Goal: Task Accomplishment & Management: Manage account settings

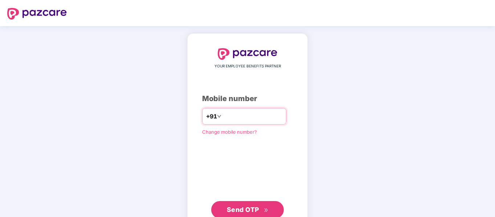
type input "**********"
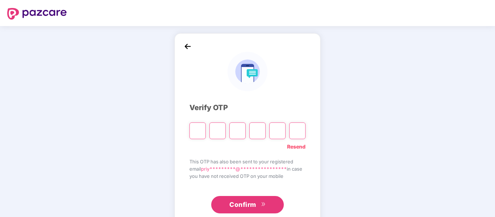
type input "*"
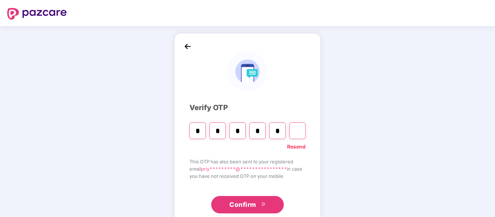
type input "*"
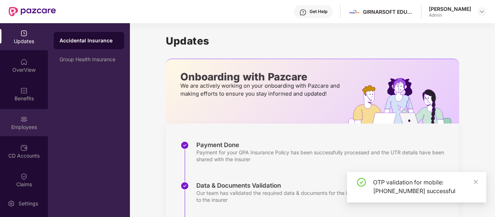
click at [25, 122] on img at bounding box center [23, 119] width 7 height 7
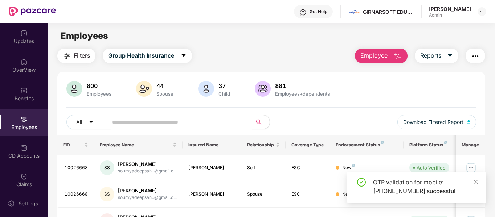
click at [162, 126] on input "text" at bounding box center [177, 122] width 130 height 11
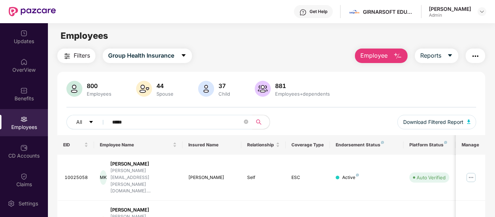
scroll to position [23, 0]
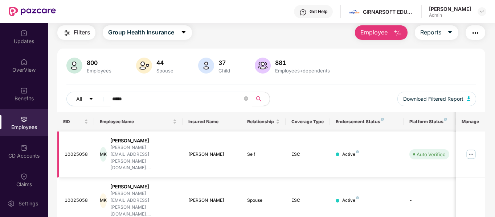
type input "*****"
click at [297, 151] on div "ESC" at bounding box center [307, 154] width 33 height 7
click at [468, 149] on img at bounding box center [471, 155] width 12 height 12
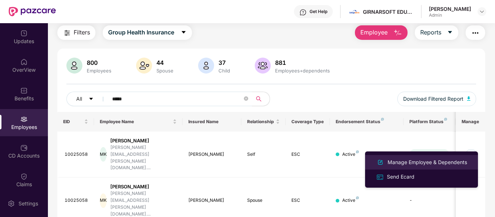
click at [437, 168] on li "Manage Employee & Dependents" at bounding box center [421, 162] width 113 height 15
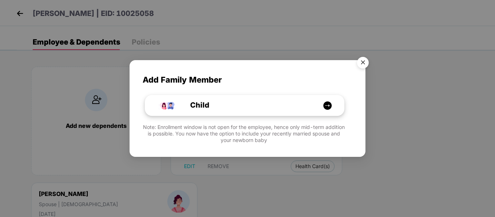
click at [328, 102] on img at bounding box center [327, 105] width 9 height 9
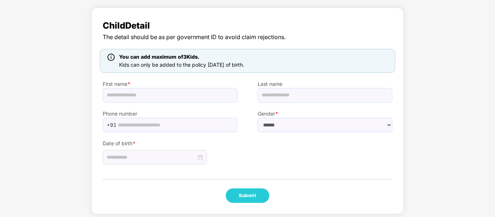
scroll to position [41, 0]
click at [215, 98] on input "text" at bounding box center [170, 95] width 135 height 15
paste input "**********"
type input "**********"
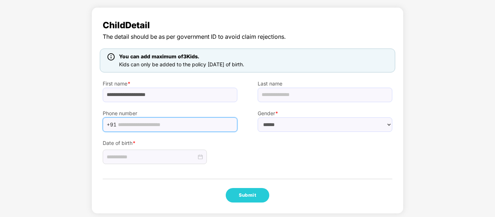
click at [194, 125] on input "text" at bounding box center [175, 124] width 115 height 11
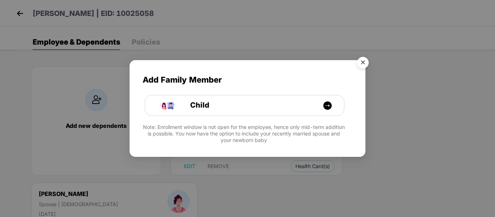
click at [363, 62] on img "Close" at bounding box center [363, 64] width 20 height 20
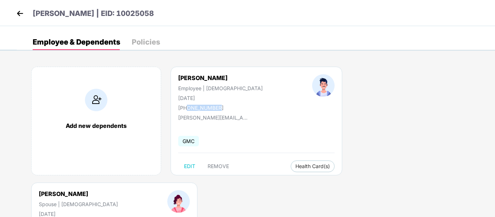
drag, startPoint x: 187, startPoint y: 109, endPoint x: 223, endPoint y: 107, distance: 36.7
click at [223, 107] on div "[PERSON_NAME] Employee | [DEMOGRAPHIC_DATA] [DATE] [PHONE_NUMBER]" at bounding box center [220, 92] width 134 height 37
copy div "9999842799"
click at [141, 208] on body "[PERSON_NAME] | EID: 10025058 Employee & Dependents Policies Add new dependents…" at bounding box center [247, 108] width 495 height 217
click at [94, 112] on div "Add new dependents" at bounding box center [96, 121] width 130 height 109
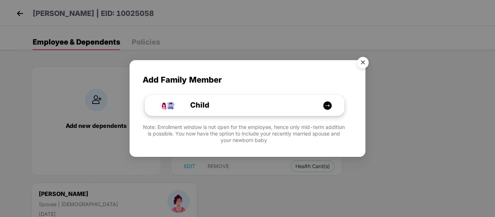
click at [246, 110] on div "Child" at bounding box center [248, 105] width 149 height 11
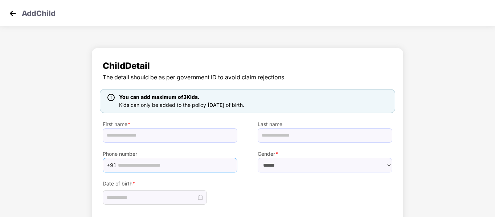
click at [168, 164] on input "text" at bounding box center [175, 165] width 115 height 11
paste input "**********"
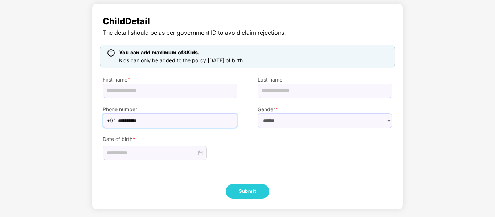
type input "**********"
click at [148, 86] on input "text" at bounding box center [170, 91] width 135 height 15
type input "**********"
click at [311, 125] on select "****** **** ******" at bounding box center [325, 121] width 135 height 15
select select "****"
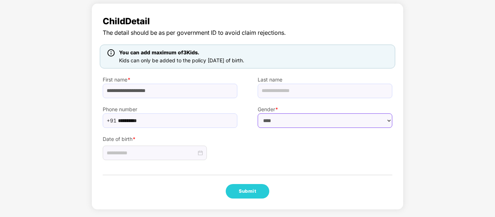
click at [258, 114] on select "****** **** ******" at bounding box center [325, 121] width 135 height 15
click at [248, 151] on div "Date of birth *" at bounding box center [247, 144] width 310 height 33
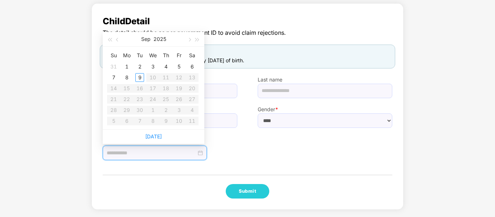
click at [161, 153] on input at bounding box center [152, 153] width 90 height 8
type input "**********"
click at [118, 40] on span "button" at bounding box center [118, 40] width 4 height 4
type input "**********"
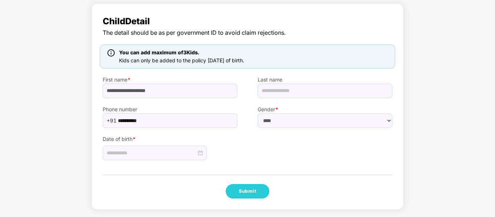
click at [328, 163] on div "**********" at bounding box center [247, 106] width 312 height 207
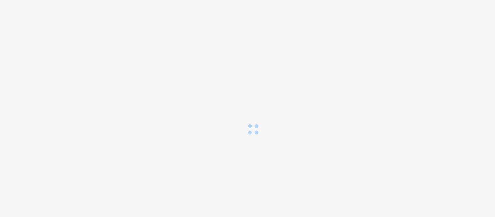
scroll to position [0, 0]
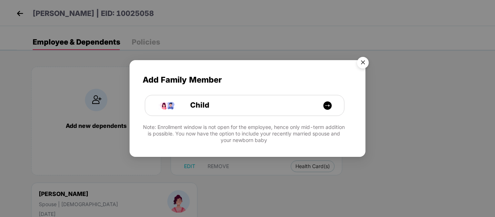
click at [365, 59] on img "Close" at bounding box center [363, 64] width 20 height 20
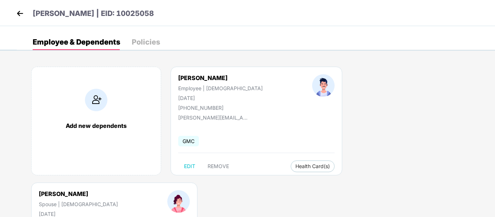
click at [22, 9] on img at bounding box center [20, 13] width 11 height 11
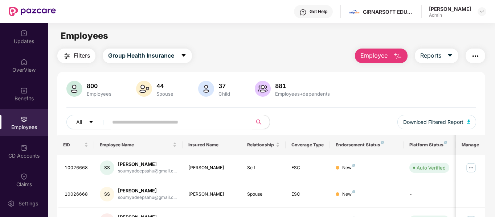
click at [397, 57] on img "button" at bounding box center [397, 56] width 9 height 9
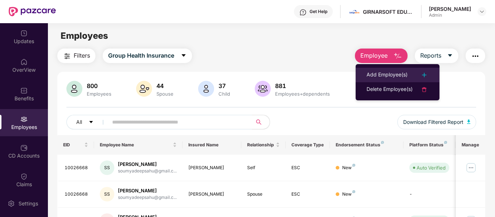
click at [386, 77] on div "Add Employee(s)" at bounding box center [386, 75] width 41 height 9
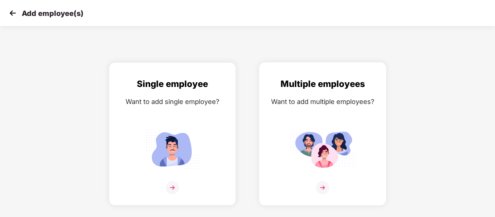
click at [309, 102] on div "Want to add multiple employees?" at bounding box center [323, 101] width 112 height 11
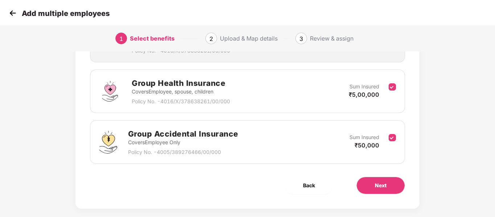
scroll to position [152, 0]
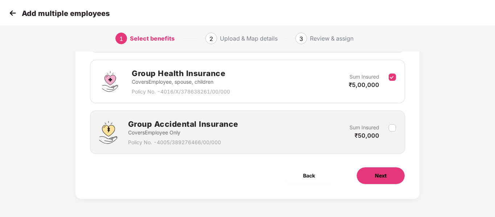
click at [382, 180] on span "Next" at bounding box center [381, 176] width 12 height 8
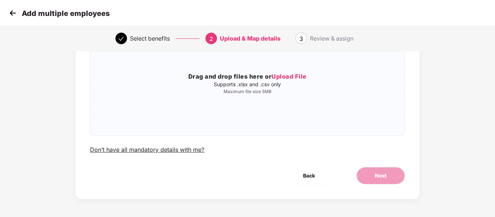
scroll to position [0, 0]
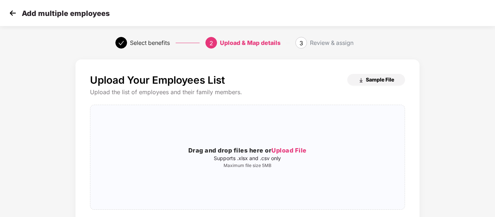
click at [388, 80] on span "Sample File" at bounding box center [380, 79] width 28 height 7
click at [13, 12] on img at bounding box center [12, 13] width 11 height 11
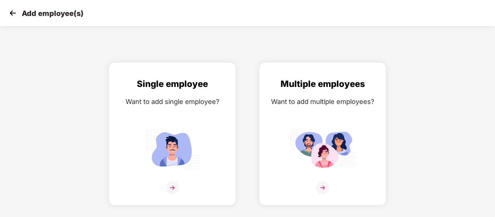
click at [13, 12] on img at bounding box center [12, 13] width 11 height 11
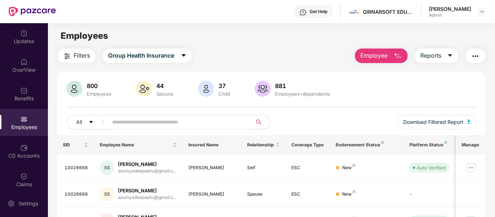
click at [176, 125] on input "text" at bounding box center [177, 122] width 130 height 11
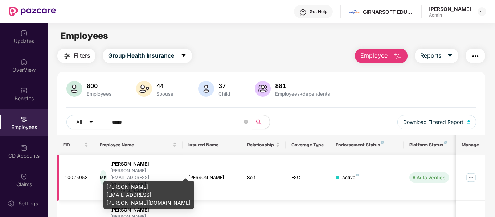
type input "*****"
click at [145, 171] on div "mudit.kalia@unipro.co...." at bounding box center [143, 181] width 66 height 27
click at [143, 188] on div "mudit.kalia@unipro.co.in" at bounding box center [148, 195] width 91 height 28
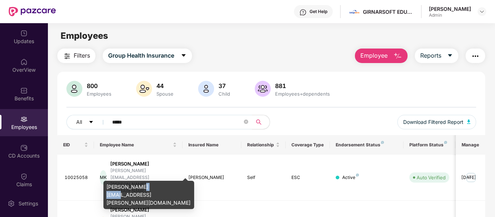
click at [143, 188] on div "mudit.kalia@unipro.co.in" at bounding box center [148, 195] width 91 height 28
copy div "mudit.kalia@unipro.co.in"
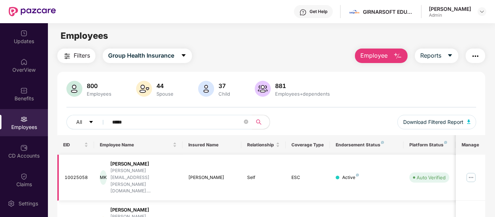
click at [73, 174] on div "10025058" at bounding box center [77, 177] width 24 height 7
copy div "10025058"
click at [129, 165] on div "Mudit Kalia" at bounding box center [143, 164] width 66 height 7
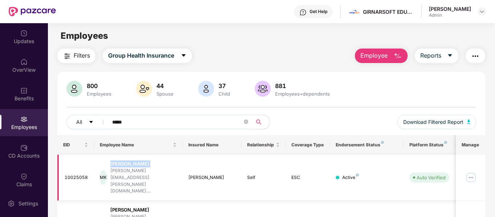
click at [129, 165] on div "Mudit Kalia" at bounding box center [143, 164] width 66 height 7
copy div "Mudit Kalia"
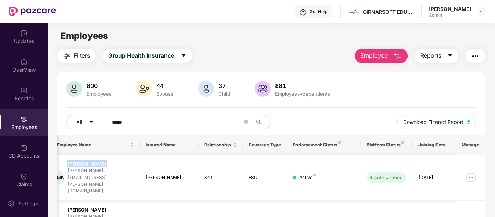
click at [470, 172] on img at bounding box center [471, 178] width 12 height 12
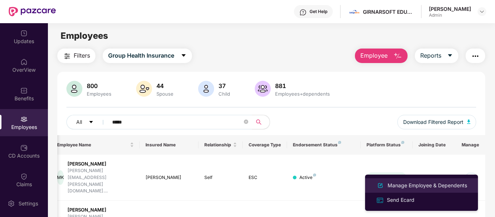
click at [417, 183] on div "Manage Employee & Dependents" at bounding box center [427, 186] width 82 height 8
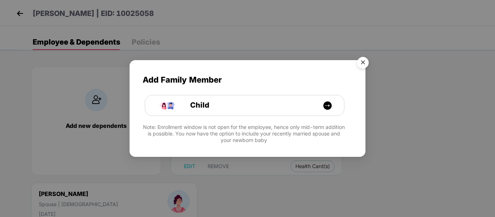
click at [363, 65] on img "Close" at bounding box center [363, 64] width 20 height 20
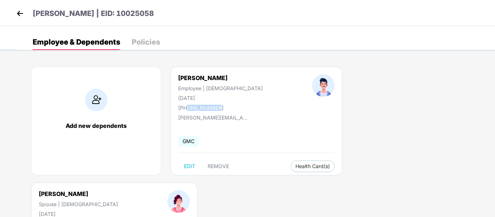
drag, startPoint x: 187, startPoint y: 108, endPoint x: 224, endPoint y: 110, distance: 37.1
click at [224, 110] on div "Mudit Kalia Employee | Male 22 Aug 1990 +919999842799" at bounding box center [220, 92] width 134 height 37
copy div "9999842799"
click at [24, 9] on img at bounding box center [20, 13] width 11 height 11
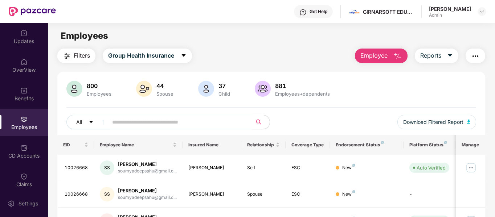
click at [144, 119] on input "text" at bounding box center [177, 122] width 130 height 11
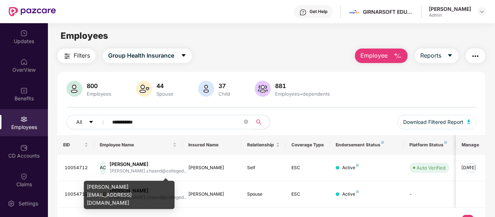
type input "**********"
click at [131, 186] on div "anjani.chaand@collegedekho.com" at bounding box center [129, 195] width 91 height 28
copy div "anjani.chaand@collegedekho.com"
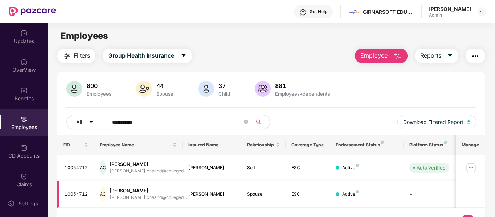
scroll to position [23, 0]
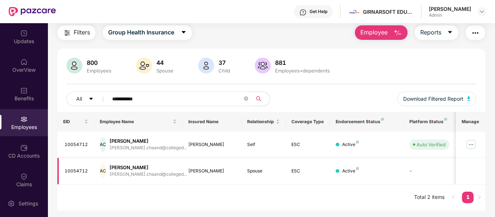
click at [77, 170] on div "10054712" at bounding box center [77, 171] width 24 height 7
copy div "10054712"
click at [473, 141] on img at bounding box center [471, 145] width 12 height 12
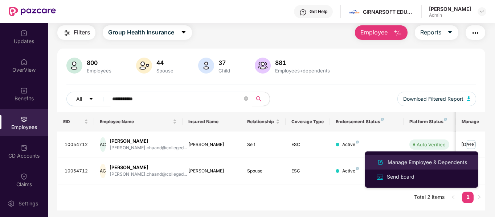
click at [418, 158] on div "Manage Employee & Dependents" at bounding box center [427, 162] width 82 height 8
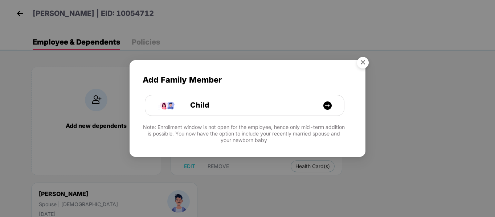
click at [361, 62] on img "Close" at bounding box center [363, 64] width 20 height 20
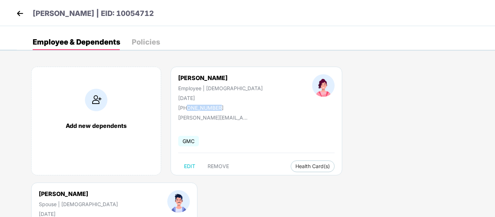
drag, startPoint x: 186, startPoint y: 108, endPoint x: 223, endPoint y: 108, distance: 37.0
click at [223, 108] on div "Anjani Chaand Employee | Female 12 Feb 1992 +919650293993" at bounding box center [220, 92] width 134 height 37
copy div "9650293993"
click at [16, 17] on img at bounding box center [20, 13] width 11 height 11
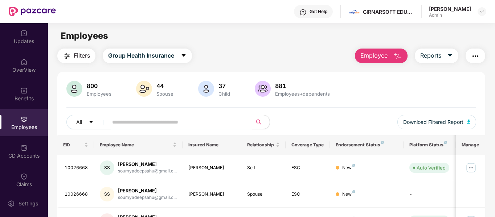
click at [394, 58] on img "button" at bounding box center [397, 56] width 9 height 9
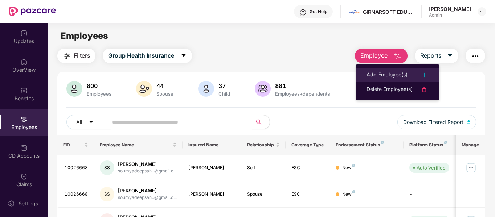
click at [391, 75] on div "Add Employee(s)" at bounding box center [386, 75] width 41 height 9
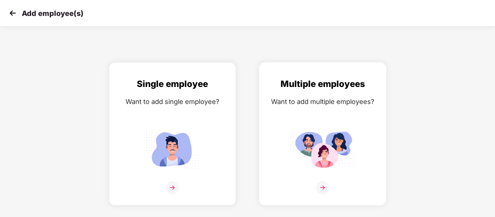
click at [320, 108] on div "Multiple employees Want to add multiple employees?" at bounding box center [323, 140] width 112 height 126
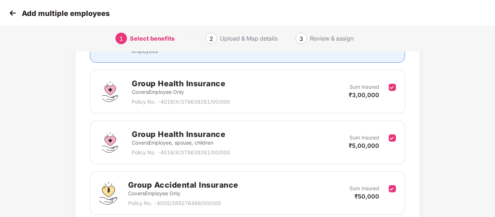
scroll to position [92, 0]
click at [392, 91] on label at bounding box center [391, 92] width 7 height 18
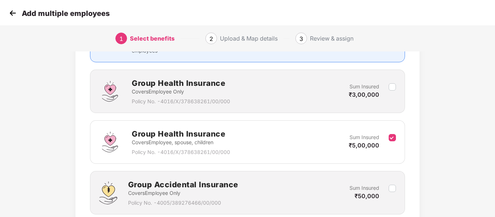
scroll to position [152, 0]
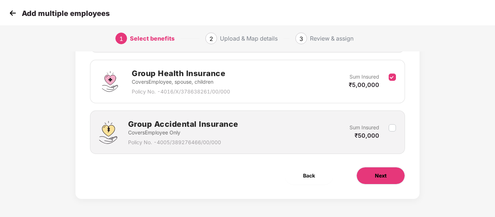
click at [382, 181] on button "Next" at bounding box center [380, 175] width 49 height 17
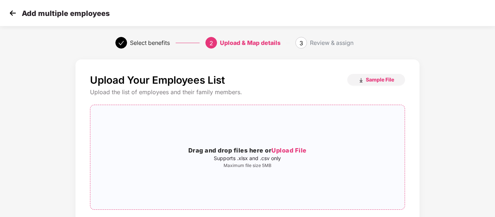
click at [327, 157] on p "Supports .xlsx and .csv only" at bounding box center [247, 159] width 314 height 6
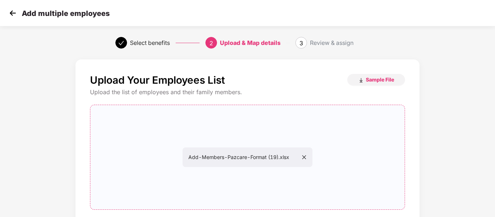
scroll to position [74, 0]
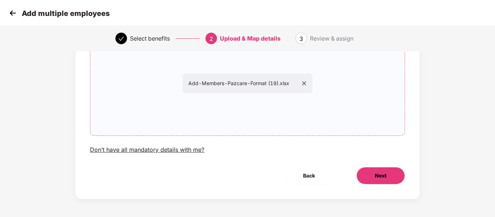
click at [365, 180] on button "Next" at bounding box center [380, 175] width 49 height 17
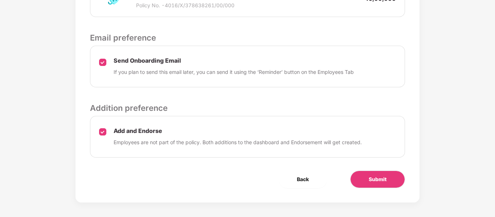
scroll to position [265, 0]
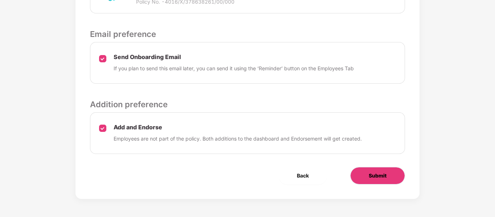
click at [359, 175] on button "Submit" at bounding box center [377, 175] width 55 height 17
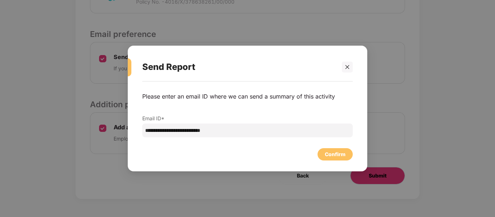
scroll to position [0, 0]
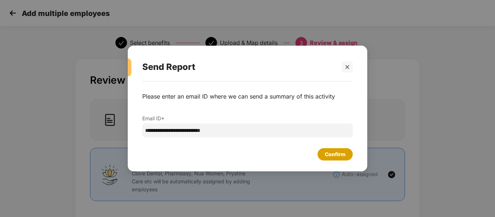
click at [330, 157] on div "Confirm" at bounding box center [335, 155] width 21 height 8
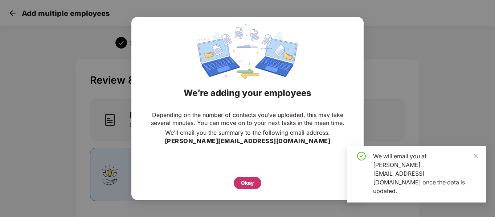
click at [243, 181] on div "Okay" at bounding box center [247, 183] width 13 height 8
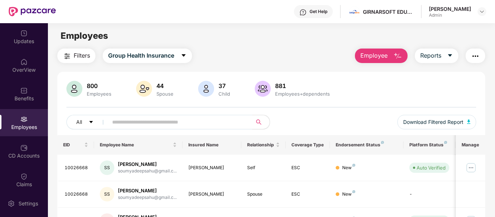
click at [172, 119] on input "text" at bounding box center [177, 122] width 130 height 11
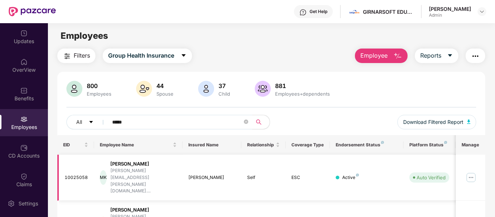
type input "*****"
click at [469, 172] on img at bounding box center [471, 178] width 12 height 12
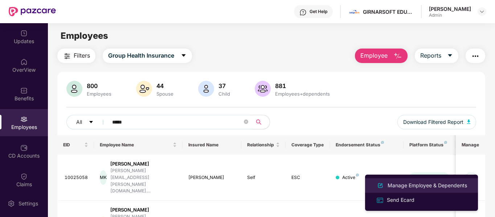
click at [416, 185] on div "Manage Employee & Dependents" at bounding box center [427, 186] width 82 height 8
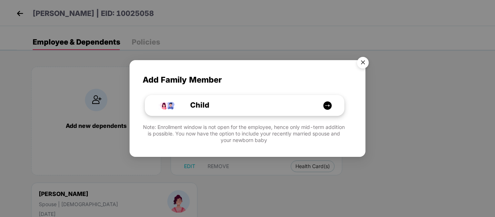
click at [325, 106] on img at bounding box center [327, 105] width 9 height 9
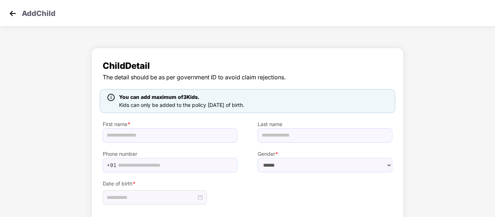
click at [244, 108] on span "Kids can only be added to the policy [DATE] of birth." at bounding box center [181, 105] width 125 height 6
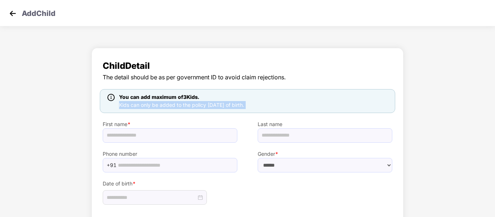
click at [333, 110] on div "You can add maximum of 3 Kids. Kids can only be added to the policy within 30 d…" at bounding box center [247, 101] width 295 height 24
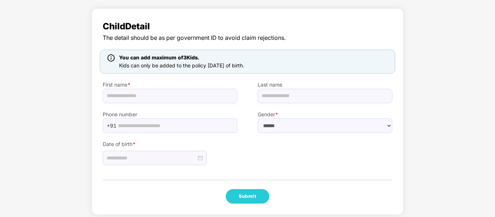
scroll to position [40, 0]
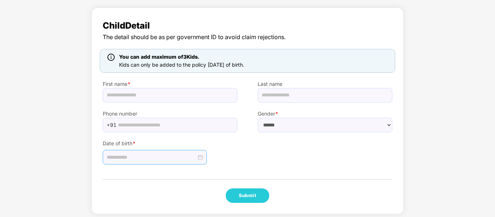
click at [203, 158] on div at bounding box center [155, 157] width 104 height 15
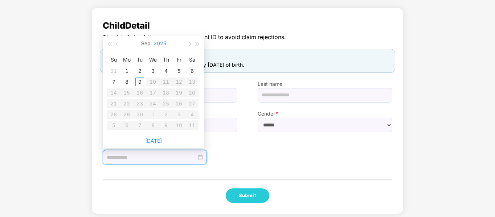
type input "**********"
click at [115, 45] on button "button" at bounding box center [118, 43] width 8 height 15
type input "**********"
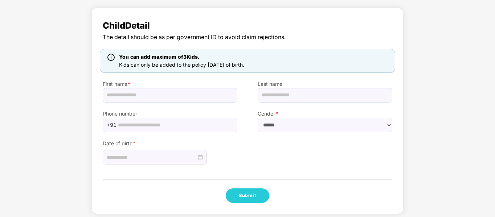
click at [266, 179] on div at bounding box center [247, 179] width 289 height 1
click at [215, 34] on span "The detail should be as per government ID to avoid claim rejections." at bounding box center [247, 37] width 289 height 9
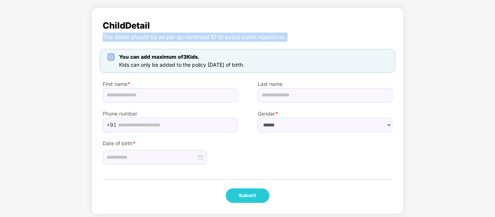
click at [215, 34] on span "The detail should be as per government ID to avoid claim rejections." at bounding box center [247, 37] width 289 height 9
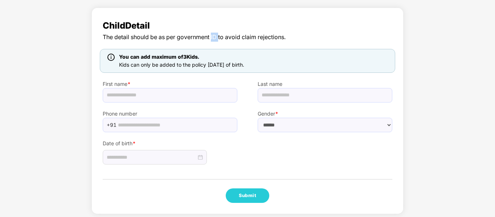
click at [215, 34] on span "The detail should be as per government ID to avoid claim rejections." at bounding box center [247, 37] width 289 height 9
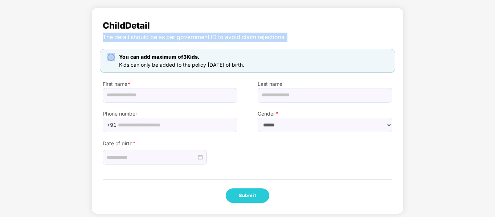
click at [215, 34] on span "The detail should be as per government ID to avoid claim rejections." at bounding box center [247, 37] width 289 height 9
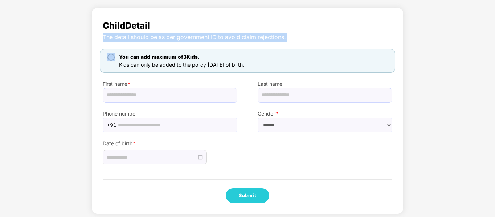
click at [215, 34] on span "The detail should be as per government ID to avoid claim rejections." at bounding box center [247, 37] width 289 height 9
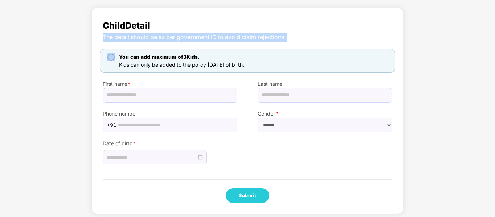
click at [198, 38] on span "The detail should be as per government ID to avoid claim rejections." at bounding box center [247, 37] width 289 height 9
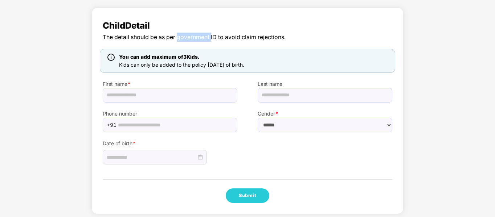
click at [198, 38] on span "The detail should be as per government ID to avoid claim rejections." at bounding box center [247, 37] width 289 height 9
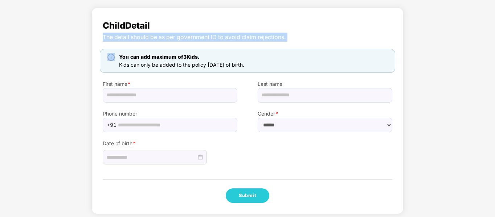
click at [198, 38] on span "The detail should be as per government ID to avoid claim rejections." at bounding box center [247, 37] width 289 height 9
click at [162, 38] on span "The detail should be as per government ID to avoid claim rejections." at bounding box center [247, 37] width 289 height 9
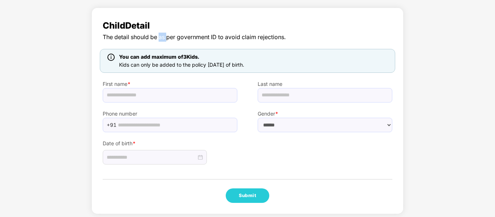
click at [162, 38] on span "The detail should be as per government ID to avoid claim rejections." at bounding box center [247, 37] width 289 height 9
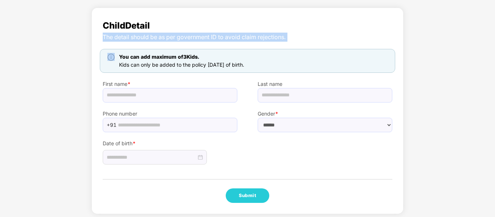
click at [162, 38] on span "The detail should be as per government ID to avoid claim rejections." at bounding box center [247, 37] width 289 height 9
click at [173, 38] on span "The detail should be as per government ID to avoid claim rejections." at bounding box center [247, 37] width 289 height 9
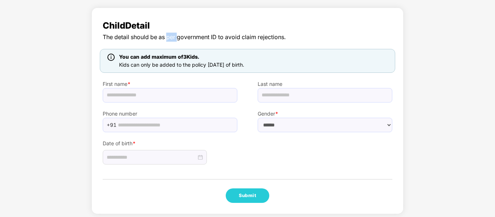
click at [173, 38] on span "The detail should be as per government ID to avoid claim rejections." at bounding box center [247, 37] width 289 height 9
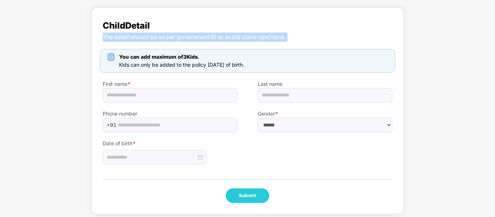
click at [173, 38] on span "The detail should be as per government ID to avoid claim rejections." at bounding box center [247, 37] width 289 height 9
click at [190, 37] on span "The detail should be as per government ID to avoid claim rejections." at bounding box center [247, 37] width 289 height 9
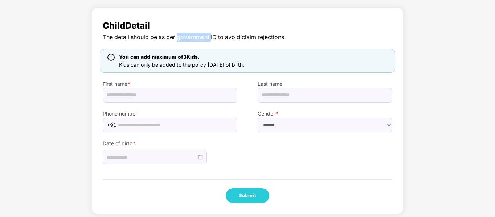
click at [190, 37] on span "The detail should be as per government ID to avoid claim rejections." at bounding box center [247, 37] width 289 height 9
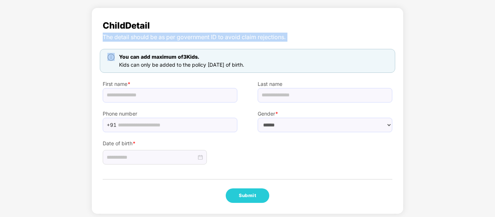
click at [190, 37] on span "The detail should be as per government ID to avoid claim rejections." at bounding box center [247, 37] width 289 height 9
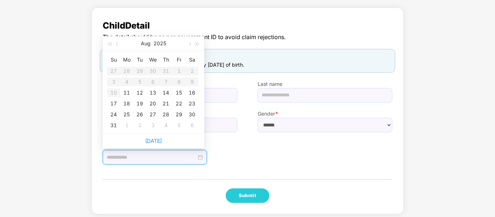
click at [183, 156] on input at bounding box center [152, 157] width 90 height 8
type input "**********"
click at [119, 42] on button "button" at bounding box center [118, 43] width 8 height 15
click at [193, 45] on button "button" at bounding box center [189, 43] width 8 height 15
type input "**********"
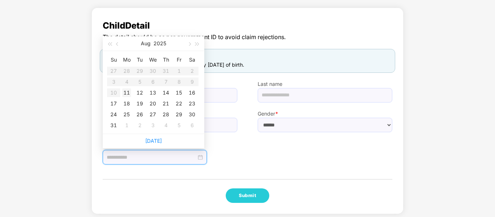
click at [128, 93] on div "11" at bounding box center [126, 92] width 9 height 9
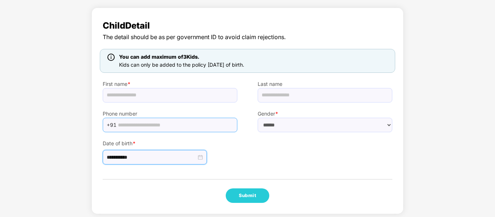
click at [152, 125] on input "text" at bounding box center [175, 125] width 115 height 11
click at [140, 114] on label "Phone number" at bounding box center [170, 114] width 135 height 8
click at [143, 129] on input "text" at bounding box center [175, 125] width 115 height 11
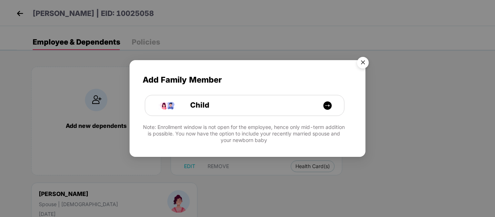
click at [360, 63] on img "Close" at bounding box center [363, 64] width 20 height 20
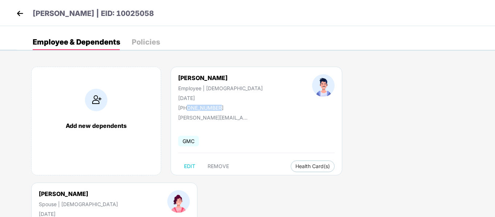
drag, startPoint x: 186, startPoint y: 107, endPoint x: 221, endPoint y: 105, distance: 34.9
click at [221, 105] on div "Mudit Kalia Employee | Male 22 Aug 1990 +919999842799" at bounding box center [220, 92] width 134 height 37
copy div "9999842799"
click at [204, 63] on div "Add new dependents Mudit Kalia Employee | Male 22 Aug 1990 +919999842799 mudit.…" at bounding box center [256, 183] width 478 height 254
click at [103, 104] on img at bounding box center [96, 100] width 22 height 22
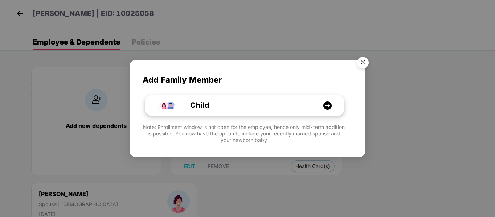
click at [251, 104] on div "Child" at bounding box center [248, 105] width 149 height 11
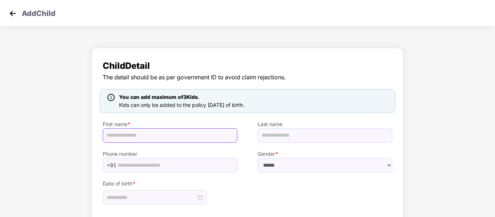
click at [211, 136] on input "text" at bounding box center [170, 135] width 135 height 15
type input "**********"
click at [282, 133] on input "text" at bounding box center [325, 135] width 135 height 15
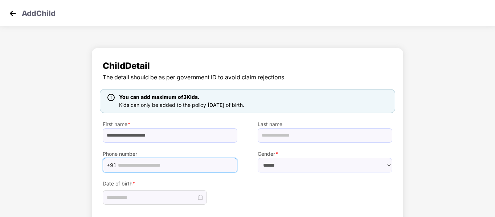
click at [210, 160] on input "text" at bounding box center [175, 165] width 115 height 11
paste input "**********"
type input "**********"
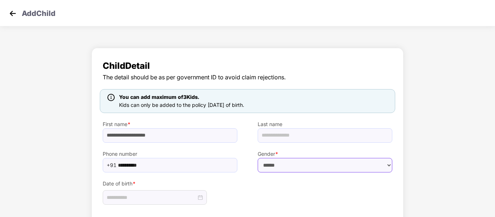
click at [282, 168] on select "****** **** ******" at bounding box center [325, 165] width 135 height 15
select select "****"
click at [258, 158] on select "****** **** ******" at bounding box center [325, 165] width 135 height 15
click at [199, 199] on div at bounding box center [155, 198] width 96 height 8
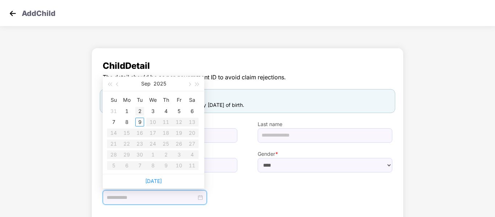
type input "**********"
click at [118, 85] on span "button" at bounding box center [118, 85] width 4 height 4
type input "**********"
click at [124, 132] on div "11" at bounding box center [126, 133] width 9 height 9
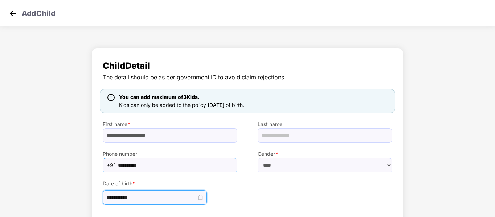
scroll to position [45, 0]
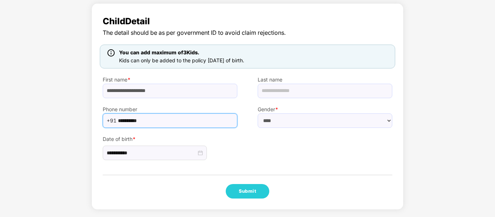
click at [167, 124] on input "**********" at bounding box center [175, 120] width 115 height 11
click at [119, 120] on input "**********" at bounding box center [175, 120] width 115 height 11
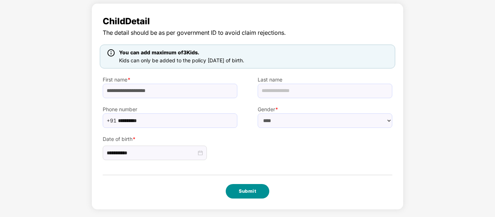
click at [250, 190] on button "Submit" at bounding box center [248, 191] width 44 height 15
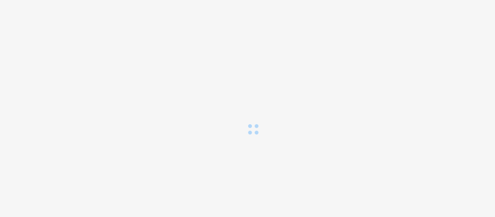
scroll to position [0, 0]
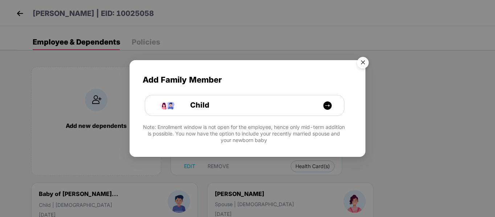
click at [365, 65] on img "Close" at bounding box center [363, 64] width 20 height 20
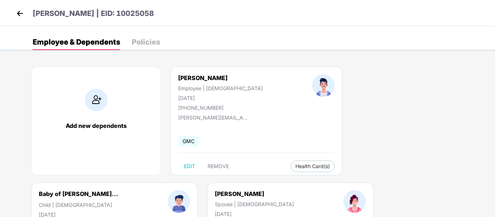
click at [18, 13] on img at bounding box center [20, 13] width 11 height 11
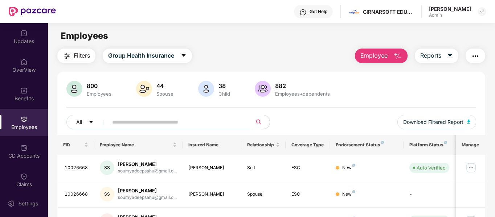
click at [151, 126] on input "text" at bounding box center [177, 122] width 130 height 11
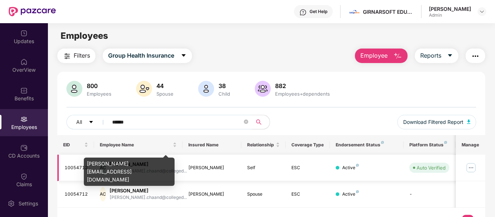
scroll to position [23, 0]
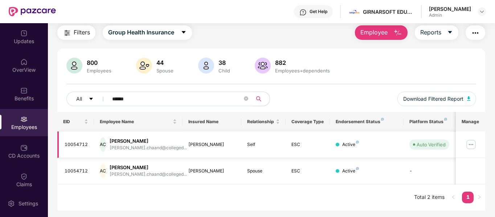
type input "******"
click at [468, 145] on img at bounding box center [471, 145] width 12 height 12
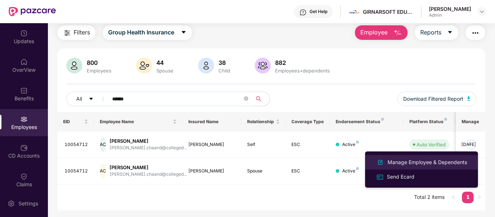
click at [426, 161] on div "Manage Employee & Dependents" at bounding box center [427, 162] width 82 height 8
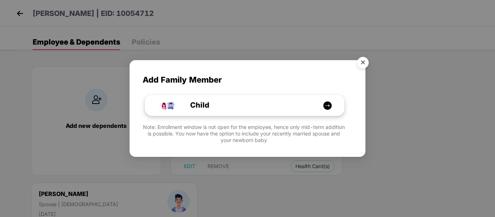
click at [312, 106] on div "Child" at bounding box center [248, 105] width 149 height 11
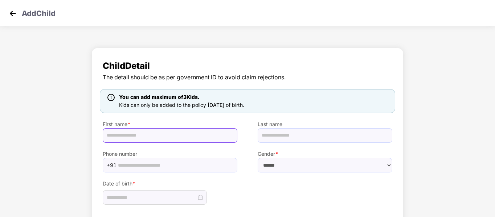
click at [163, 135] on input "text" at bounding box center [170, 135] width 135 height 15
type input "**********"
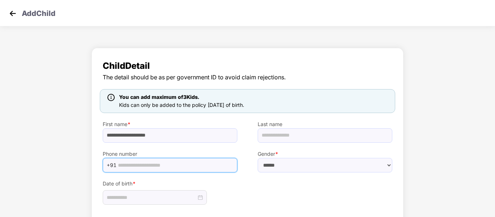
click at [152, 161] on input "text" at bounding box center [175, 165] width 115 height 11
click at [13, 13] on img at bounding box center [12, 13] width 11 height 11
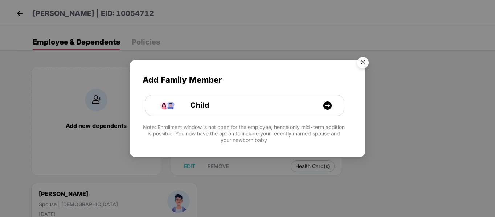
click at [365, 66] on img "Close" at bounding box center [363, 64] width 20 height 20
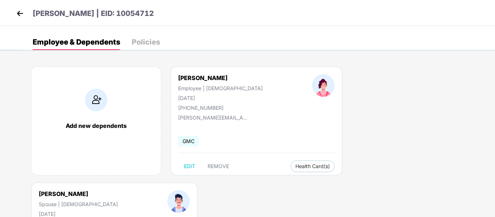
drag, startPoint x: 329, startPoint y: 109, endPoint x: 362, endPoint y: 107, distance: 33.0
click at [143, 190] on div "Mudit Kalia Spouse | Male 22 Aug 1990 +919650293993" at bounding box center [78, 208] width 128 height 37
copy div "9650293993"
click at [110, 100] on div "Add new dependents" at bounding box center [96, 121] width 130 height 109
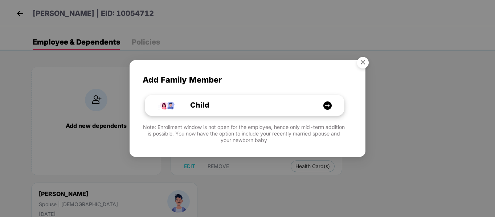
click at [242, 99] on div "Child" at bounding box center [244, 105] width 199 height 20
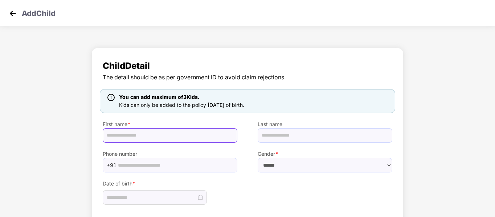
click at [143, 138] on input "text" at bounding box center [170, 135] width 135 height 15
type input "**********"
click at [174, 162] on input "text" at bounding box center [175, 165] width 115 height 11
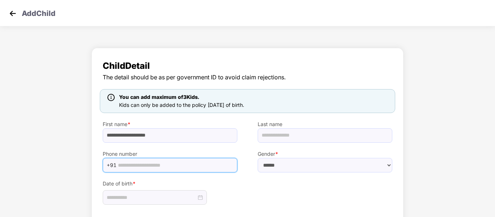
paste input "**********"
type input "**********"
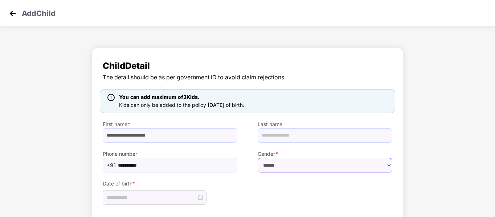
click at [297, 158] on select "****** **** ******" at bounding box center [325, 165] width 135 height 15
select select "****"
click at [258, 158] on select "****** **** ******" at bounding box center [325, 165] width 135 height 15
click at [201, 202] on div at bounding box center [155, 197] width 104 height 15
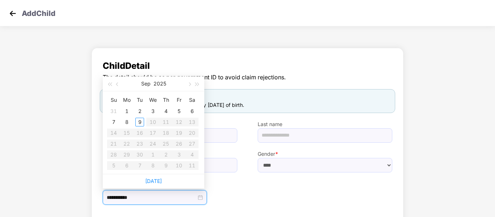
type input "**********"
click at [116, 86] on button "button" at bounding box center [118, 84] width 8 height 15
type input "**********"
click at [125, 131] on div "11" at bounding box center [126, 133] width 9 height 9
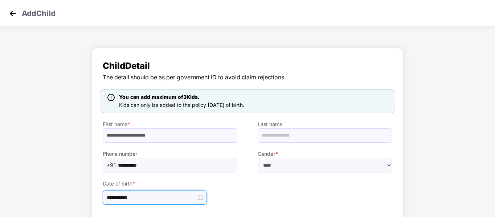
scroll to position [45, 0]
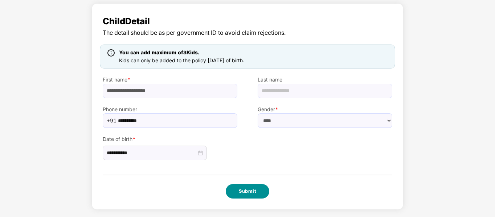
click at [259, 194] on button "Submit" at bounding box center [248, 191] width 44 height 15
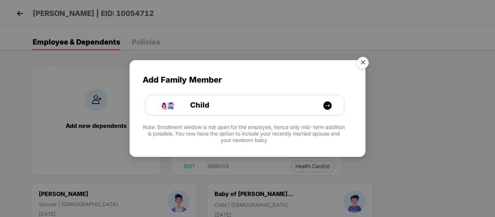
click at [365, 59] on img "Close" at bounding box center [363, 64] width 20 height 20
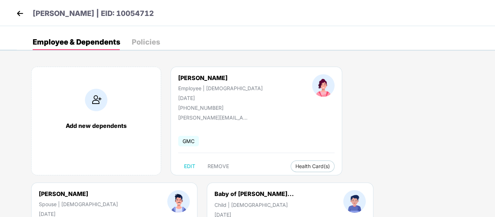
click at [25, 17] on img at bounding box center [20, 13] width 11 height 11
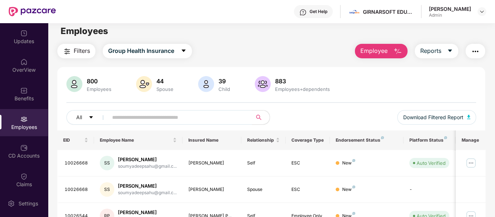
scroll to position [4, 0]
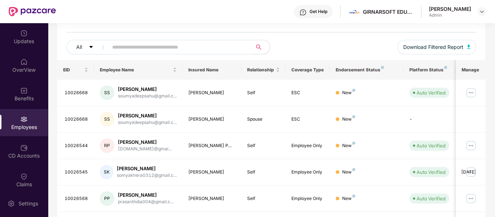
scroll to position [74, 0]
paste input "**********"
click at [152, 46] on input "**********" at bounding box center [177, 47] width 130 height 11
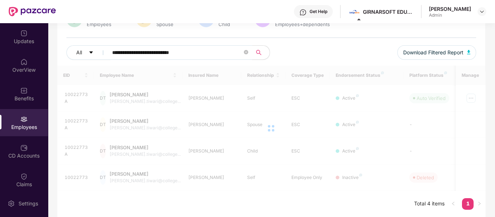
scroll to position [70, 0]
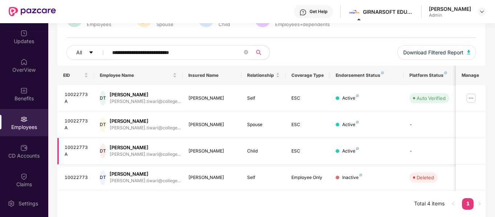
type input "**********"
click at [182, 156] on td "Adharva Tiwari" at bounding box center [211, 151] width 59 height 26
click at [207, 148] on div "Adharva Tiwari" at bounding box center [212, 151] width 48 height 7
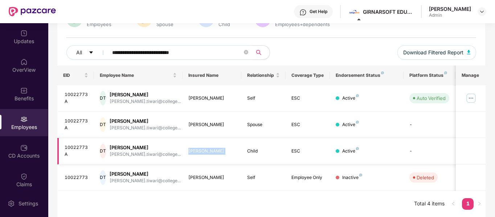
click at [203, 149] on div "Adharva Tiwari" at bounding box center [212, 151] width 48 height 7
click at [261, 149] on div "Child" at bounding box center [263, 151] width 33 height 7
click at [469, 99] on img at bounding box center [471, 98] width 12 height 12
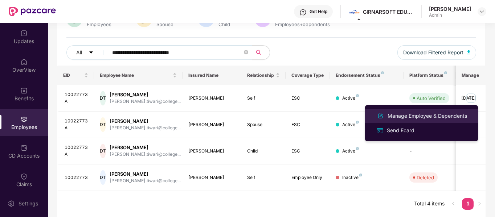
click at [424, 112] on div "Manage Employee & Dependents" at bounding box center [427, 116] width 82 height 8
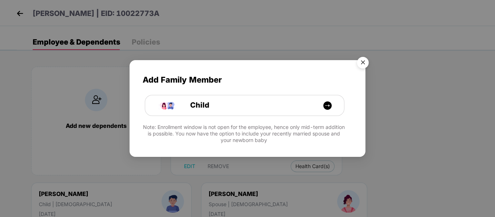
click at [362, 68] on img "Close" at bounding box center [363, 64] width 20 height 20
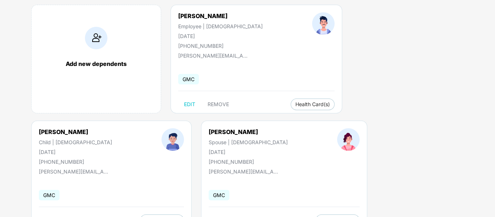
scroll to position [62, 0]
click at [112, 128] on div "Adharva Tiwari" at bounding box center [75, 131] width 73 height 7
click at [228, 132] on div "Add new dependents Dheeraj Tiwari Employee | Male 30 Mar 1987 +918506969696 dhe…" at bounding box center [256, 120] width 478 height 254
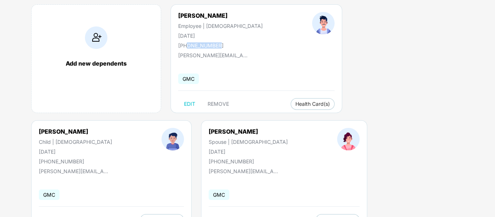
drag, startPoint x: 186, startPoint y: 45, endPoint x: 229, endPoint y: 44, distance: 43.2
click at [229, 44] on div "Dheeraj Tiwari Employee | Male 30 Mar 1987 +918506969696" at bounding box center [220, 30] width 134 height 37
copy div "8506969696"
click at [264, 154] on div "Add new dependents Dheeraj Tiwari Employee | Male 30 Mar 1987 +918506969696 dhe…" at bounding box center [256, 120] width 478 height 254
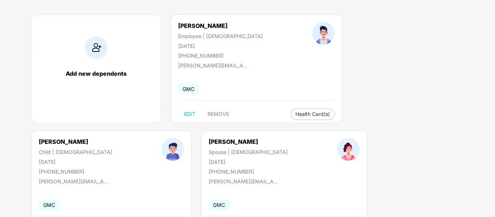
scroll to position [52, 0]
click at [100, 52] on img at bounding box center [96, 48] width 22 height 22
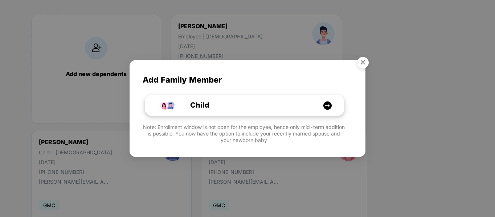
click at [271, 103] on div "Child" at bounding box center [248, 105] width 149 height 11
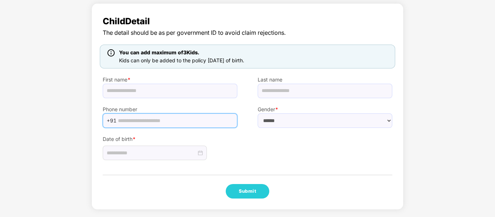
click at [185, 124] on input "text" at bounding box center [175, 120] width 115 height 11
paste input "**********"
type input "**********"
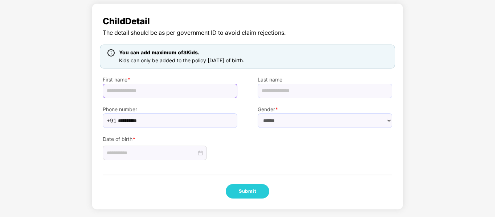
click at [186, 95] on input "text" at bounding box center [170, 91] width 135 height 15
type input "******"
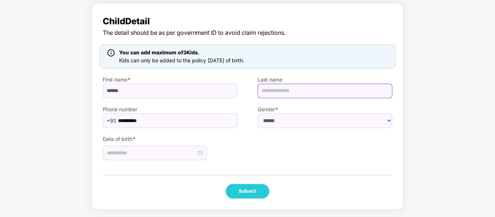
click at [279, 88] on input "text" at bounding box center [325, 91] width 135 height 15
type input "******"
click at [262, 131] on div "Date of birth *" at bounding box center [247, 144] width 310 height 33
click at [280, 126] on select "****** **** ******" at bounding box center [325, 121] width 135 height 15
select select "****"
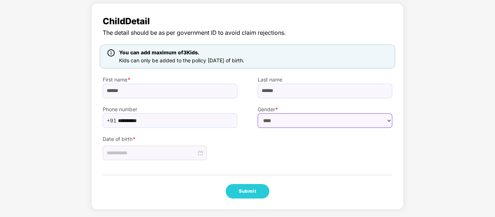
click at [258, 114] on select "****** **** ******" at bounding box center [325, 121] width 135 height 15
click at [190, 155] on input at bounding box center [152, 153] width 90 height 8
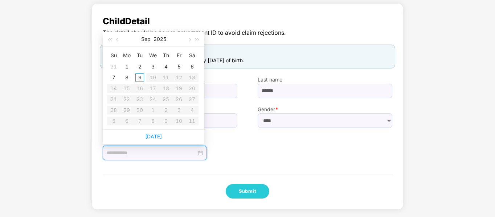
type input "**********"
click at [117, 42] on button "button" at bounding box center [118, 39] width 8 height 15
type input "**********"
click at [153, 111] on div "27" at bounding box center [152, 110] width 9 height 9
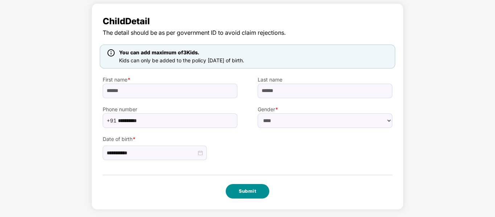
click at [240, 190] on button "Submit" at bounding box center [248, 191] width 44 height 15
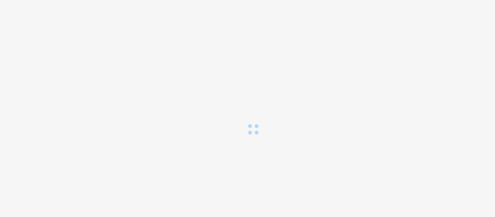
scroll to position [0, 0]
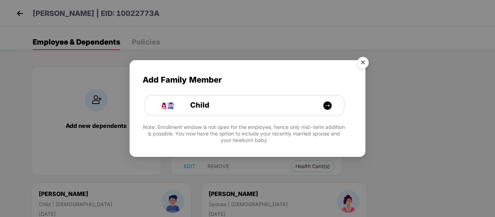
click at [363, 63] on img "Close" at bounding box center [363, 64] width 20 height 20
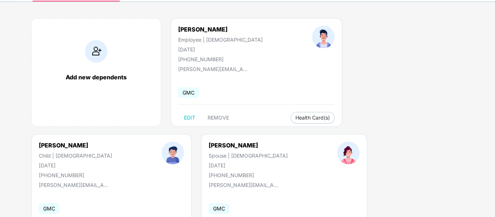
scroll to position [49, 0]
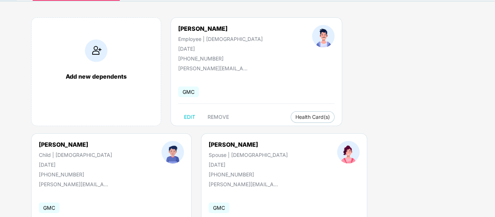
copy div "Avyaan"
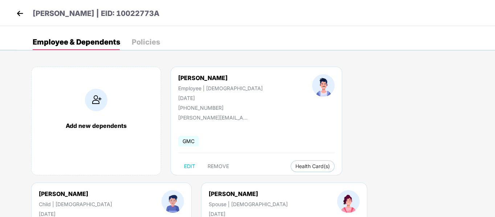
click at [20, 16] on img at bounding box center [20, 13] width 11 height 11
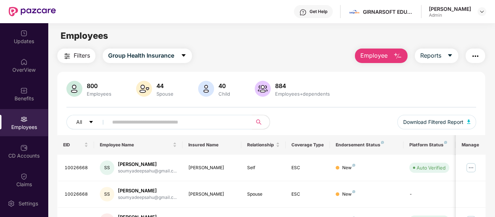
drag, startPoint x: 223, startPoint y: 59, endPoint x: 60, endPoint y: 38, distance: 164.9
click at [60, 38] on main "Employees Filters Group Health Insurance Employee Reports 800 Employees 44 Spou…" at bounding box center [271, 131] width 446 height 217
click at [60, 38] on div "Employees" at bounding box center [78, 36] width 60 height 14
drag, startPoint x: 60, startPoint y: 38, endPoint x: 149, endPoint y: 38, distance: 89.6
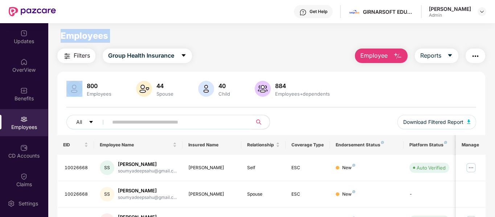
click at [149, 38] on div "Employees" at bounding box center [271, 36] width 446 height 14
drag, startPoint x: 149, startPoint y: 38, endPoint x: 62, endPoint y: 35, distance: 87.4
click at [62, 35] on div "Employees" at bounding box center [271, 36] width 446 height 14
click at [62, 35] on span "Employees" at bounding box center [85, 35] width 48 height 11
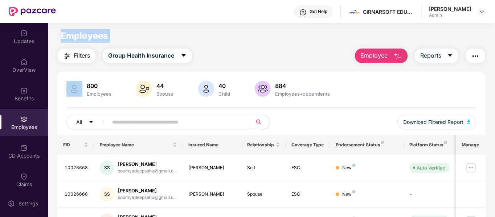
drag, startPoint x: 62, startPoint y: 35, endPoint x: 110, endPoint y: 37, distance: 48.3
click at [110, 37] on div "Employees" at bounding box center [271, 36] width 446 height 14
drag, startPoint x: 110, startPoint y: 37, endPoint x: 63, endPoint y: 33, distance: 47.3
click at [63, 33] on div "Employees" at bounding box center [271, 36] width 446 height 14
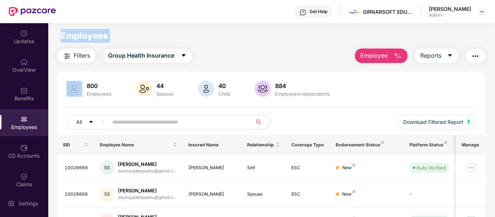
click at [63, 33] on span "Employees" at bounding box center [85, 35] width 48 height 11
drag, startPoint x: 63, startPoint y: 33, endPoint x: 132, endPoint y: 40, distance: 69.6
click at [132, 40] on div "Employees" at bounding box center [271, 36] width 446 height 14
drag, startPoint x: 132, startPoint y: 40, endPoint x: 63, endPoint y: 36, distance: 69.1
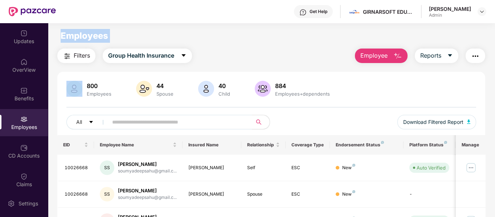
click at [63, 36] on div "Employees" at bounding box center [271, 36] width 446 height 14
click at [63, 36] on span "Employees" at bounding box center [85, 35] width 48 height 11
drag, startPoint x: 63, startPoint y: 36, endPoint x: 113, endPoint y: 37, distance: 49.7
click at [113, 37] on div "Employees" at bounding box center [271, 36] width 446 height 14
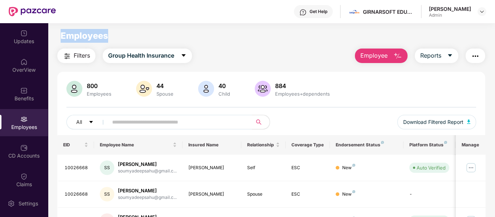
drag, startPoint x: 62, startPoint y: 37, endPoint x: 131, endPoint y: 36, distance: 68.6
click at [131, 36] on div "Employees" at bounding box center [271, 36] width 446 height 14
drag, startPoint x: 131, startPoint y: 36, endPoint x: 70, endPoint y: 40, distance: 61.1
click at [70, 40] on div "Employees" at bounding box center [271, 36] width 446 height 14
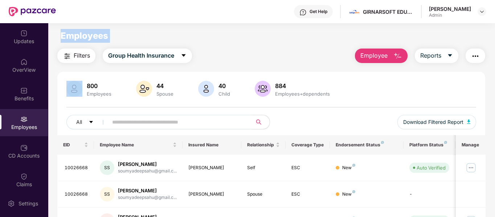
click at [70, 40] on span "Employees" at bounding box center [85, 35] width 48 height 11
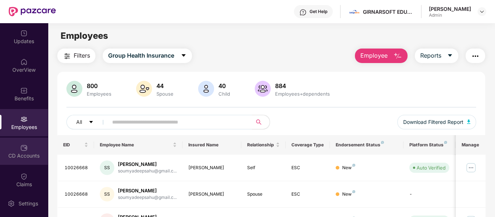
click at [32, 151] on div "CD Accounts" at bounding box center [24, 151] width 48 height 27
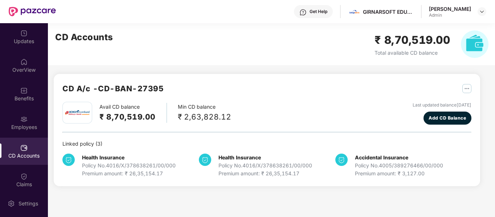
click at [407, 37] on h2 "₹ 8,70,519.00" at bounding box center [412, 40] width 76 height 17
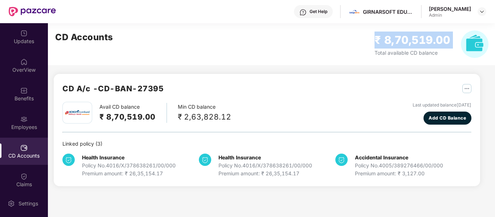
click at [407, 37] on h2 "₹ 8,70,519.00" at bounding box center [412, 40] width 76 height 17
click at [406, 37] on h2 "₹ 8,70,519.00" at bounding box center [412, 40] width 76 height 17
click at [400, 42] on h2 "₹ 8,70,519.00" at bounding box center [412, 40] width 76 height 17
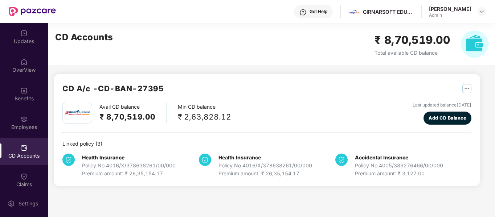
click at [406, 42] on h2 "₹ 8,70,519.00" at bounding box center [412, 40] width 76 height 17
click at [411, 41] on h2 "₹ 8,70,519.00" at bounding box center [412, 40] width 76 height 17
click at [408, 41] on h2 "₹ 8,70,519.00" at bounding box center [412, 40] width 76 height 17
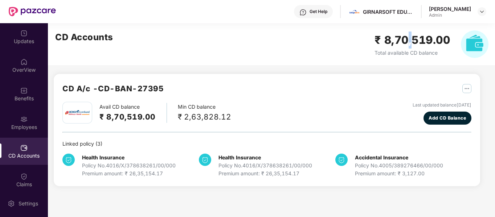
click at [410, 41] on h2 "₹ 8,70,519.00" at bounding box center [412, 40] width 76 height 17
click at [409, 41] on h2 "₹ 8,70,519.00" at bounding box center [412, 40] width 76 height 17
click at [406, 42] on h2 "₹ 8,70,519.00" at bounding box center [412, 40] width 76 height 17
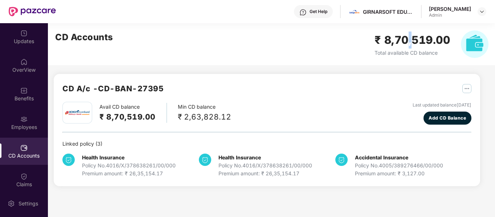
click at [406, 42] on h2 "₹ 8,70,519.00" at bounding box center [412, 40] width 76 height 17
click at [409, 42] on h2 "₹ 8,70,519.00" at bounding box center [412, 40] width 76 height 17
click at [407, 42] on h2 "₹ 8,70,519.00" at bounding box center [412, 40] width 76 height 17
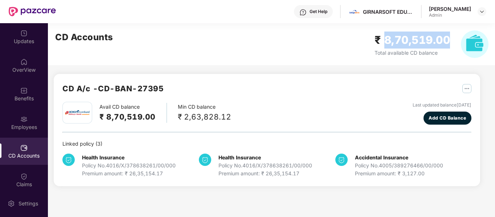
click at [408, 42] on h2 "₹ 8,70,519.00" at bounding box center [412, 40] width 76 height 17
click at [411, 41] on h2 "₹ 8,70,519.00" at bounding box center [412, 40] width 76 height 17
click at [408, 41] on h2 "₹ 8,70,519.00" at bounding box center [412, 40] width 76 height 17
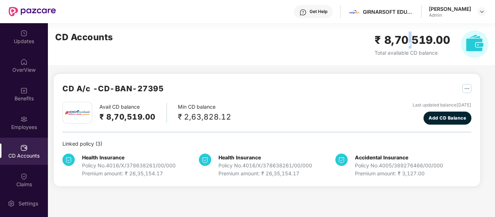
click at [408, 41] on h2 "₹ 8,70,519.00" at bounding box center [412, 40] width 76 height 17
click at [409, 41] on h2 "₹ 8,70,519.00" at bounding box center [412, 40] width 76 height 17
click at [407, 41] on h2 "₹ 8,70,519.00" at bounding box center [412, 40] width 76 height 17
click at [409, 41] on h2 "₹ 8,70,519.00" at bounding box center [412, 40] width 76 height 17
